Goal: Task Accomplishment & Management: Complete application form

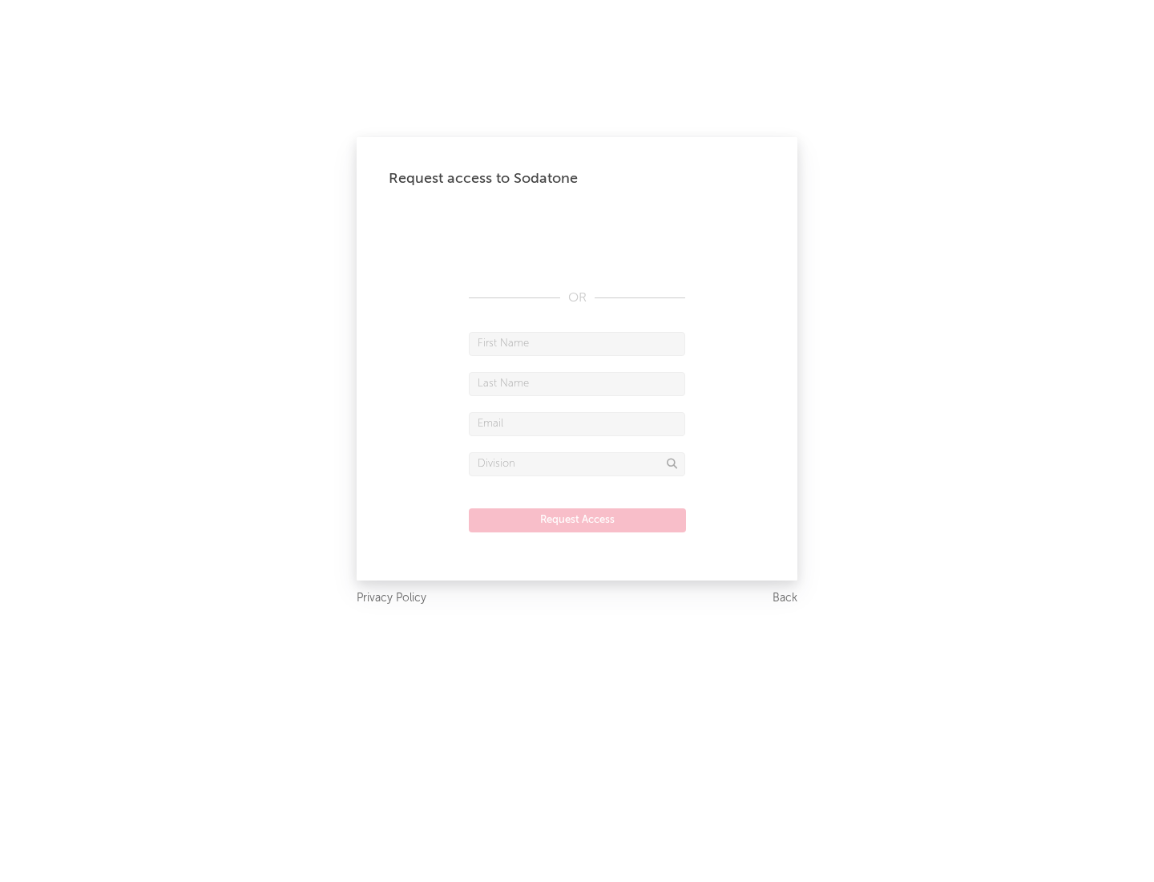
click at [577, 343] on input "text" at bounding box center [577, 344] width 216 height 24
type input "[PERSON_NAME]"
click at [577, 383] on input "text" at bounding box center [577, 384] width 216 height 24
type input "[PERSON_NAME]"
click at [577, 423] on input "text" at bounding box center [577, 424] width 216 height 24
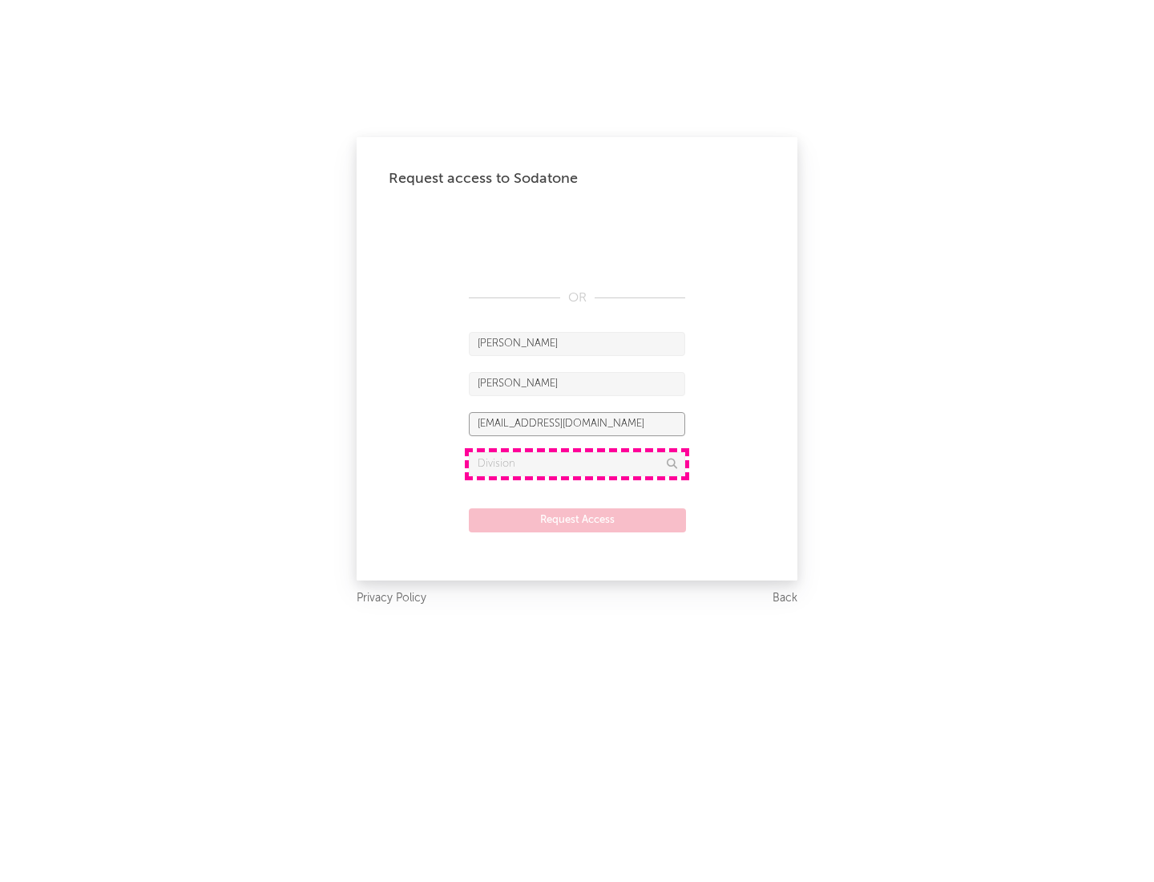
type input "[EMAIL_ADDRESS][DOMAIN_NAME]"
click at [577, 463] on input "text" at bounding box center [577, 464] width 216 height 24
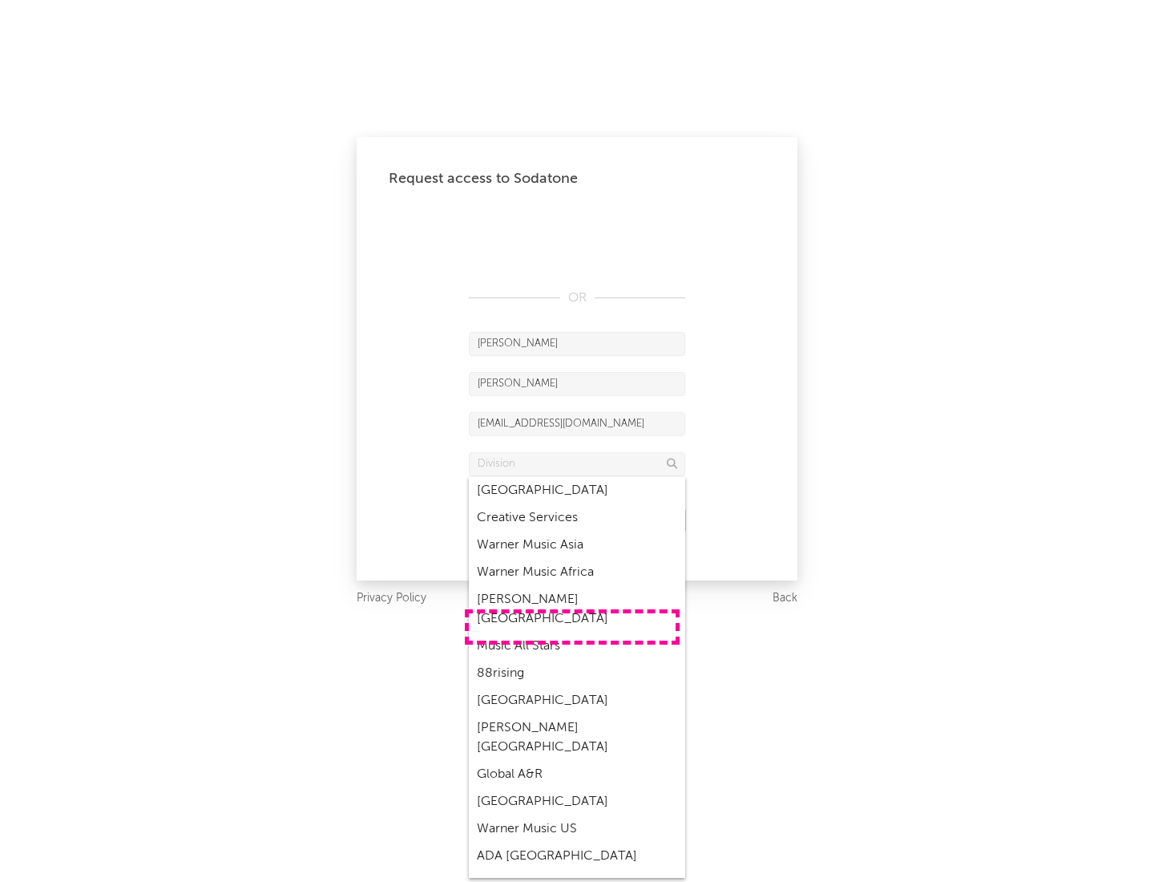
click at [572, 632] on div "Music All Stars" at bounding box center [577, 645] width 216 height 27
type input "Music All Stars"
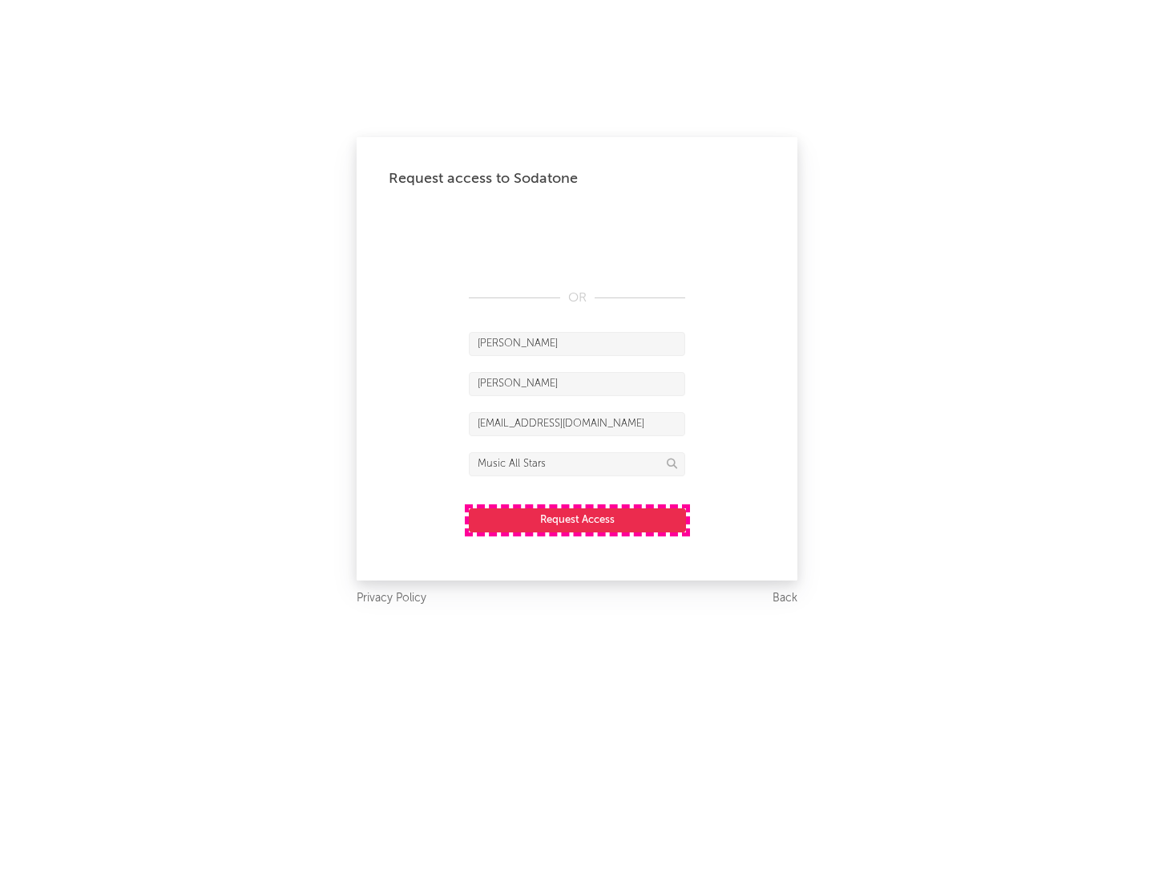
click at [577, 519] on button "Request Access" at bounding box center [577, 520] width 217 height 24
